Goal: Communication & Community: Answer question/provide support

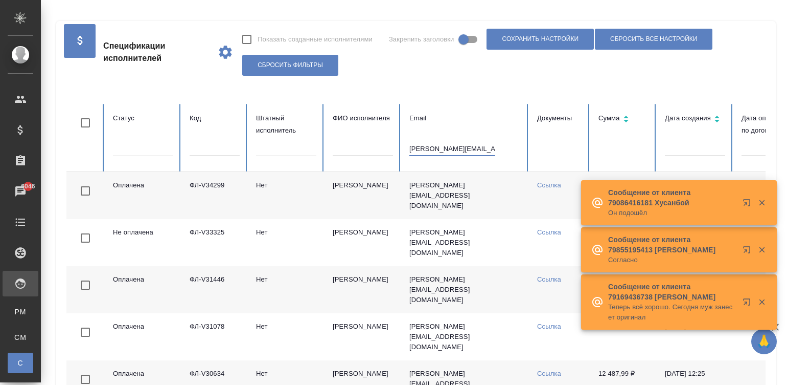
click at [447, 148] on input "analim.r@mail.ru" at bounding box center [453, 149] width 86 height 14
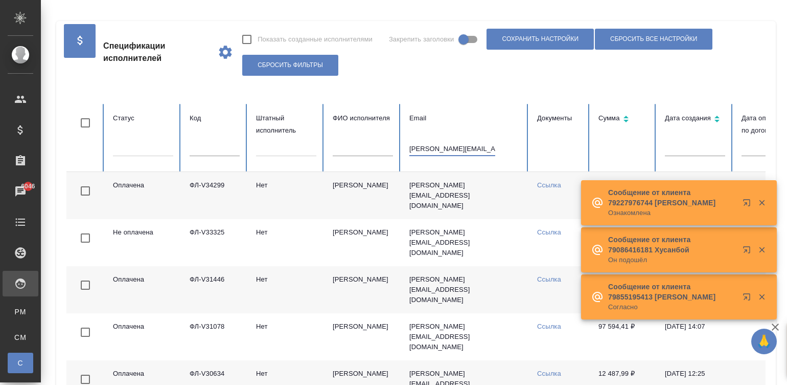
click at [447, 148] on input "analim.r@mail.ru" at bounding box center [453, 149] width 86 height 14
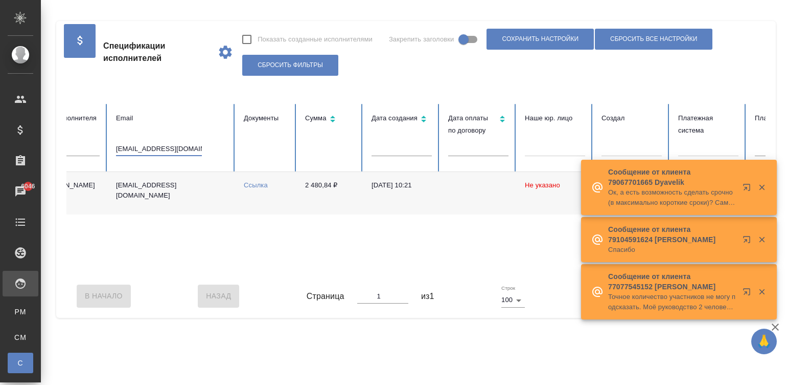
scroll to position [0, 303]
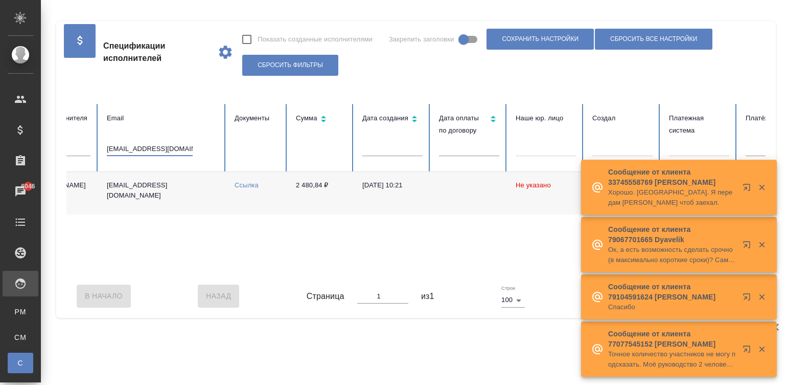
type input "[EMAIL_ADDRESS][DOMAIN_NAME]"
click at [399, 190] on td "26.06.2024, 10:21" at bounding box center [392, 193] width 77 height 42
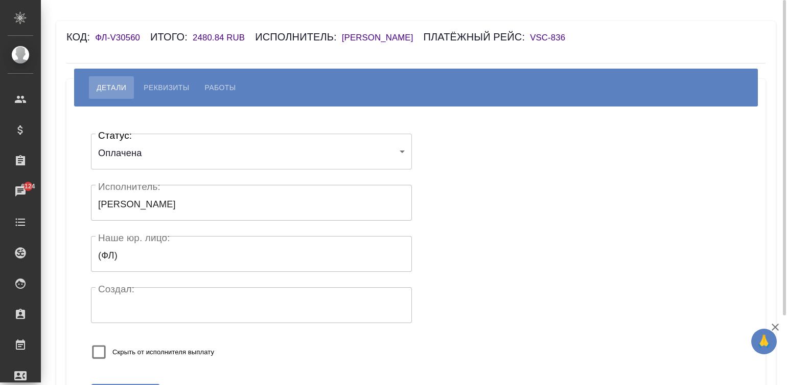
click at [391, 33] on h6 "[PERSON_NAME]" at bounding box center [383, 38] width 82 height 10
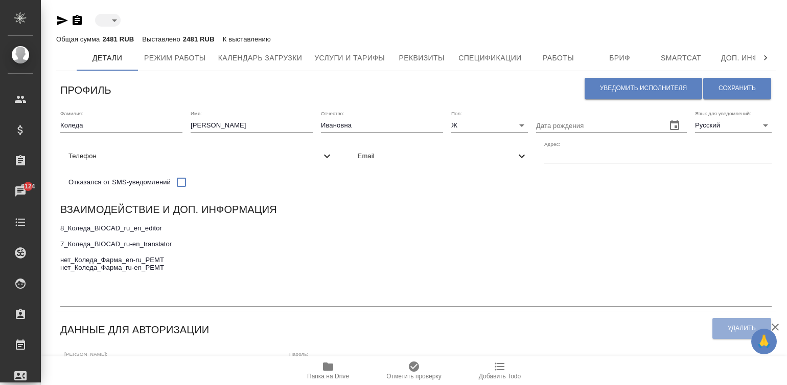
type input "toBeImplemented"
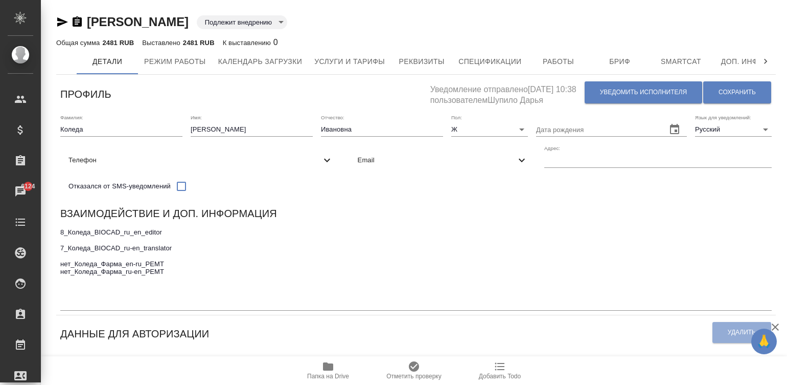
type input "[PERSON_NAME]"
click at [606, 89] on span "Уведомить исполнителя" at bounding box center [643, 92] width 87 height 9
type textarea "Loremi dolo, Sitam ! Consectetura e seddoeius temporincid ut laboreetdol magnaa…"
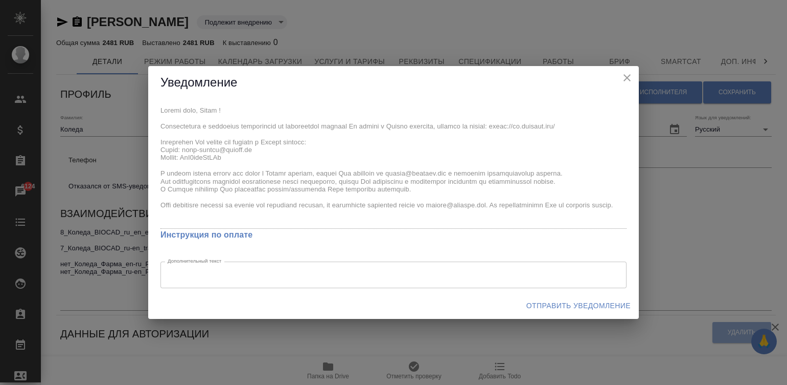
click at [153, 102] on div "x Инструкция по оплате Дополнительный текст x Дополнительный текст" at bounding box center [393, 195] width 491 height 193
click at [560, 302] on span "Отправить уведомление" at bounding box center [579, 305] width 104 height 13
